Goal: Transaction & Acquisition: Purchase product/service

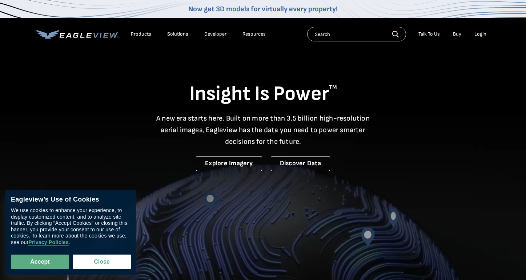
click at [481, 35] on div "Login" at bounding box center [480, 34] width 12 height 7
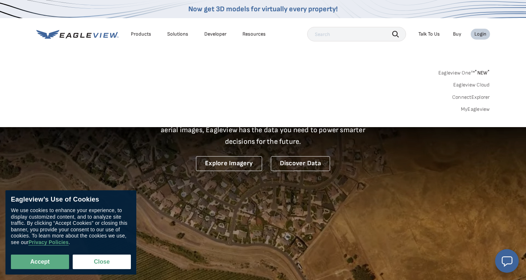
click at [478, 32] on div "Login" at bounding box center [480, 34] width 12 height 7
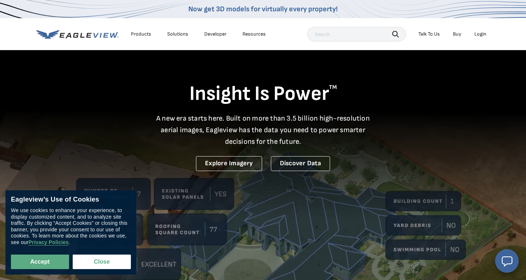
click at [478, 32] on div "Login" at bounding box center [480, 34] width 12 height 7
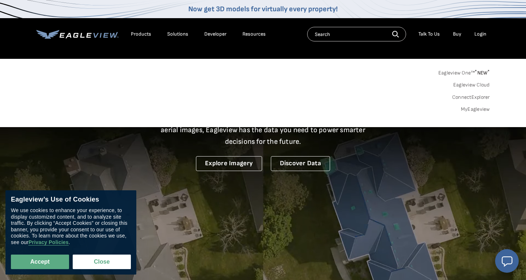
click at [468, 111] on link "MyEagleview" at bounding box center [475, 109] width 29 height 7
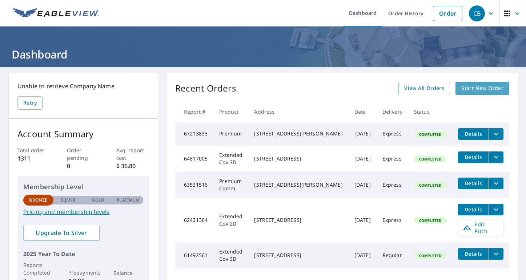
click at [467, 89] on span "Start New Order" at bounding box center [482, 88] width 42 height 9
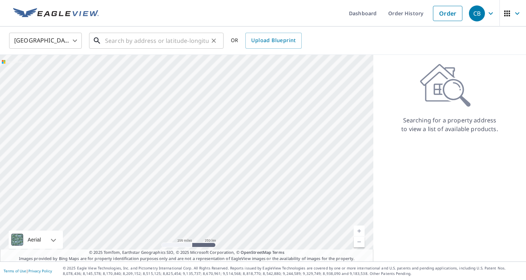
click at [108, 39] on input "text" at bounding box center [157, 41] width 104 height 20
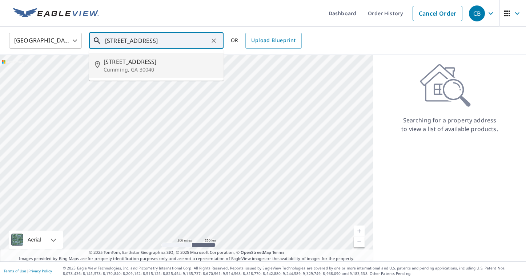
click at [143, 68] on p "Cumming, GA 30040" at bounding box center [161, 69] width 114 height 7
type input "[STREET_ADDRESS]"
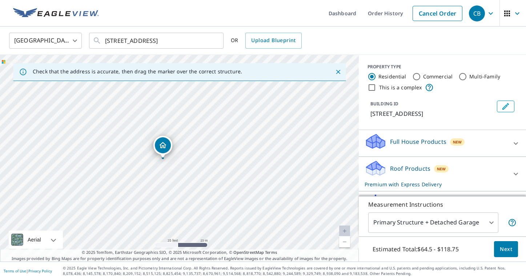
click at [164, 149] on icon "Dropped pin, building 1, Residential property, 6730 Cross Gate St Cumming, GA 3…" at bounding box center [163, 145] width 9 height 9
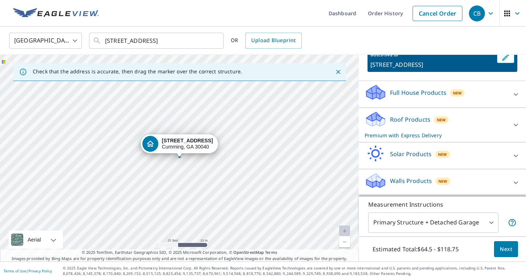
scroll to position [49, 0]
click at [511, 253] on span "Next" at bounding box center [506, 249] width 12 height 9
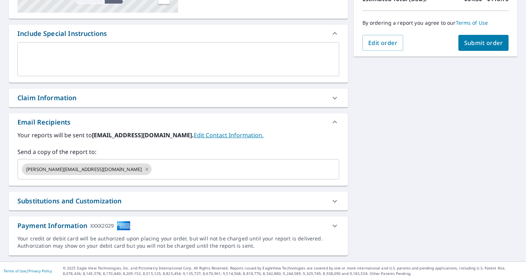
scroll to position [175, 0]
click at [108, 203] on div "Substitutions and Customization" at bounding box center [69, 201] width 104 height 10
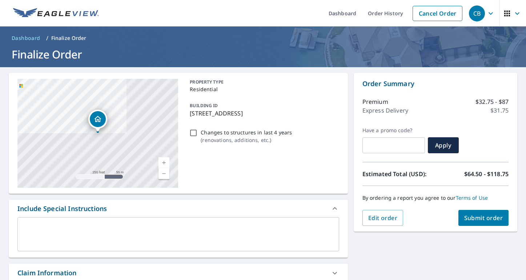
scroll to position [0, 0]
click at [480, 212] on button "Submit order" at bounding box center [483, 218] width 51 height 16
